Goal: Information Seeking & Learning: Learn about a topic

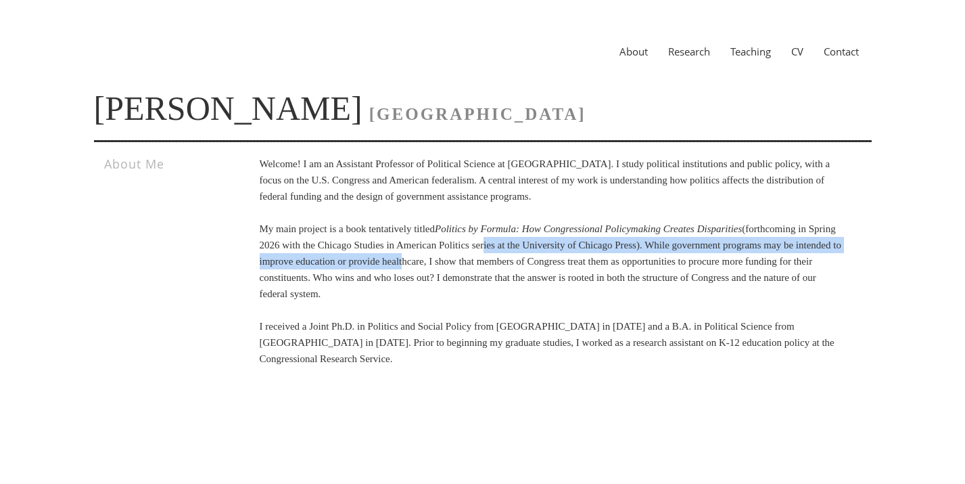
drag, startPoint x: 609, startPoint y: 246, endPoint x: 607, endPoint y: 263, distance: 17.0
click at [607, 263] on p "Welcome! I am an Assistant Professor of Political Science at Vanderbilt Univers…" at bounding box center [552, 261] width 584 height 211
drag, startPoint x: 576, startPoint y: 250, endPoint x: 576, endPoint y: 279, distance: 28.4
click at [576, 279] on p "Welcome! I am an Assistant Professor of Political Science at Vanderbilt Univers…" at bounding box center [552, 261] width 584 height 211
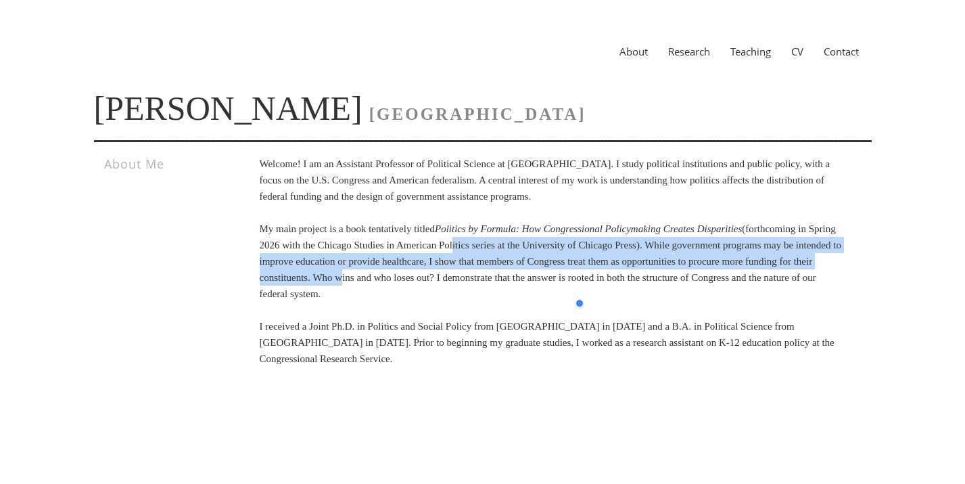
click at [576, 279] on p "Welcome! I am an Assistant Professor of Political Science at Vanderbilt Univers…" at bounding box center [552, 261] width 584 height 211
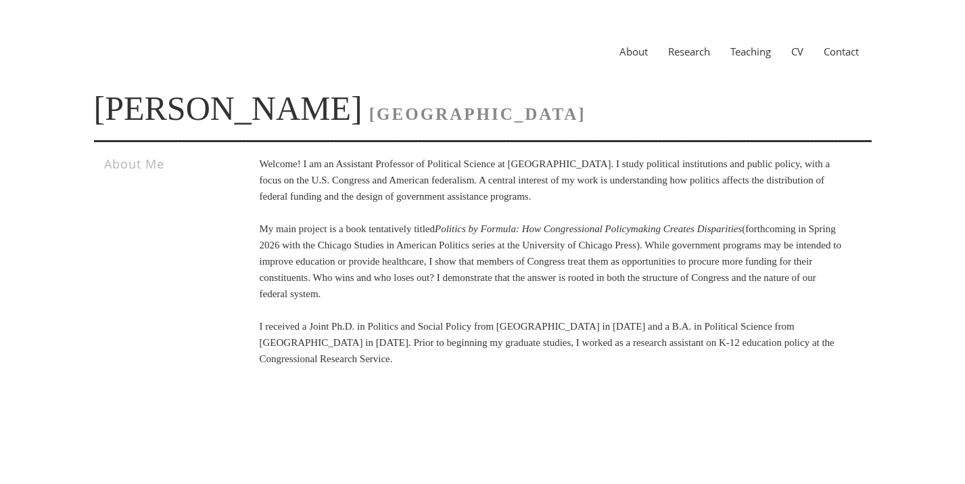
click at [690, 51] on link "Research" at bounding box center [689, 52] width 62 height 14
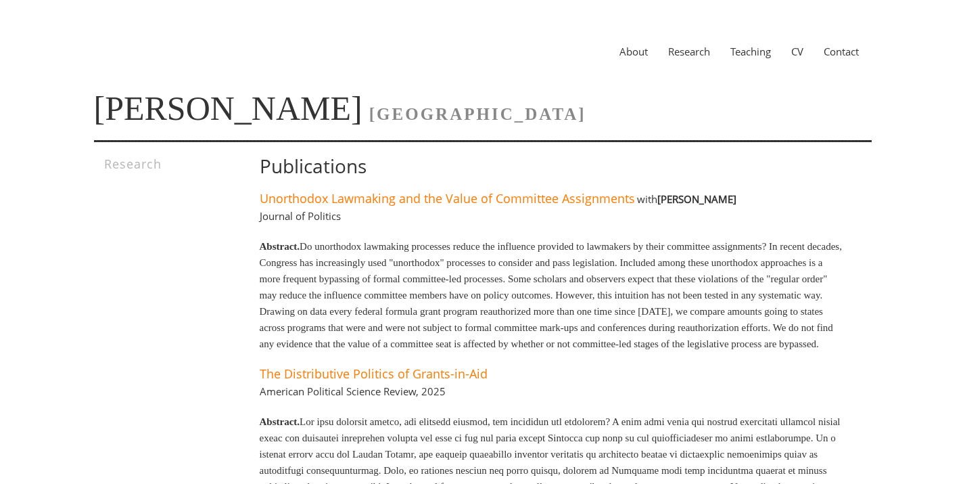
click at [798, 52] on link "CV" at bounding box center [797, 52] width 32 height 14
